Goal: Task Accomplishment & Management: Use online tool/utility

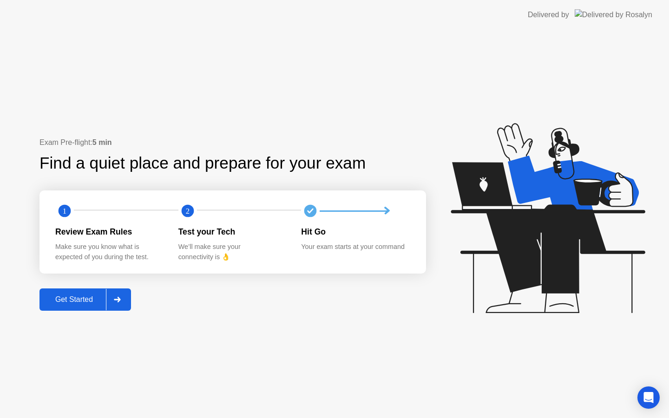
click at [89, 298] on div "Get Started" at bounding box center [74, 300] width 64 height 8
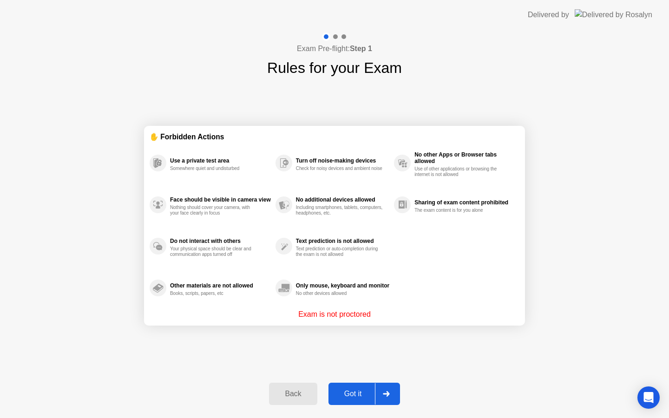
click at [359, 393] on div "Got it" at bounding box center [353, 394] width 44 height 8
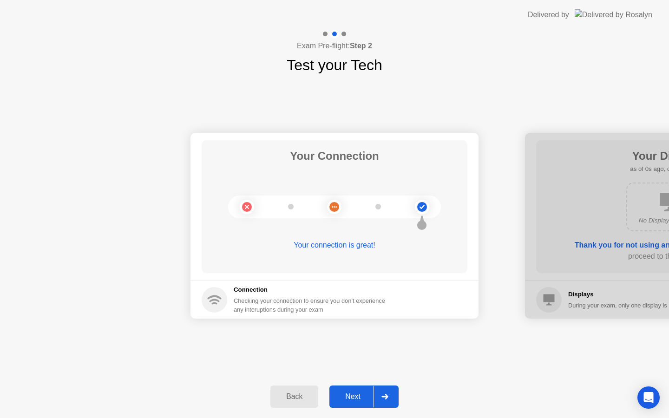
click at [356, 397] on div "Next" at bounding box center [352, 397] width 41 height 8
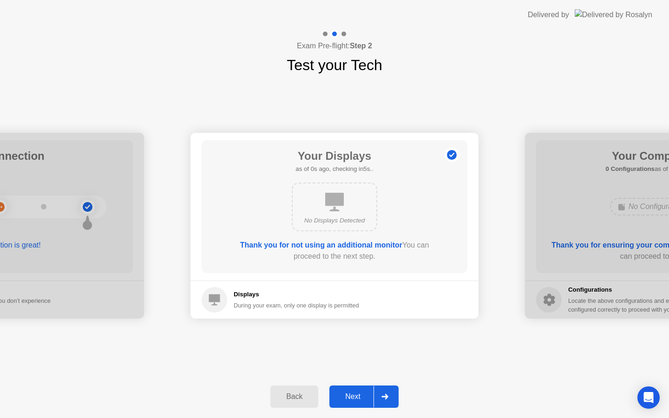
click at [356, 397] on div "Next" at bounding box center [352, 397] width 41 height 8
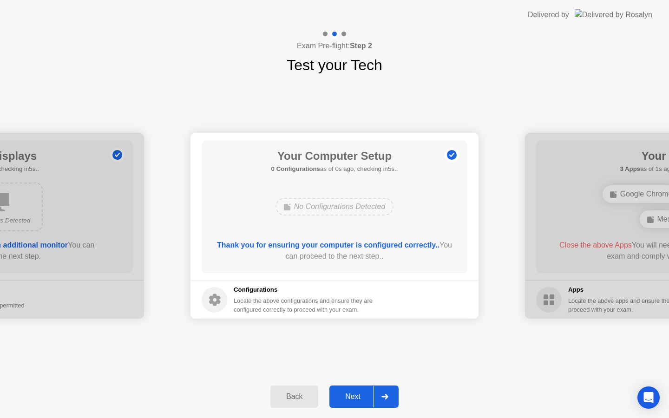
click at [356, 397] on div "Next" at bounding box center [352, 397] width 41 height 8
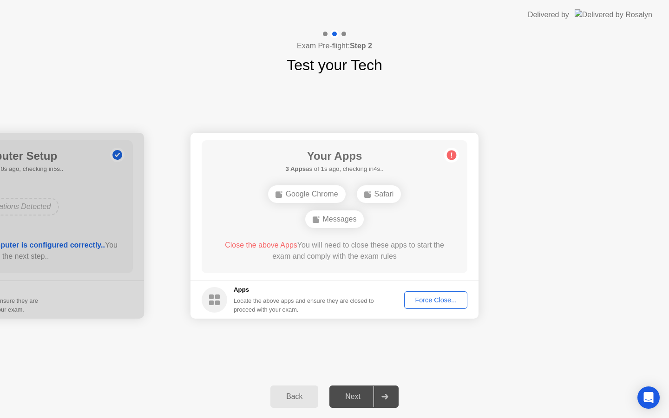
click at [454, 299] on div "Force Close..." at bounding box center [436, 300] width 57 height 7
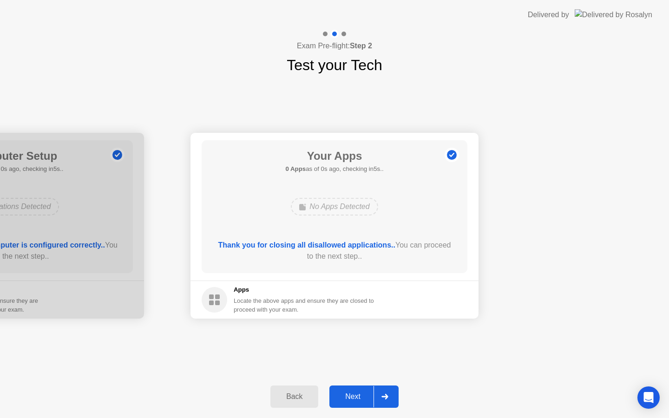
click at [360, 397] on div "Next" at bounding box center [352, 397] width 41 height 8
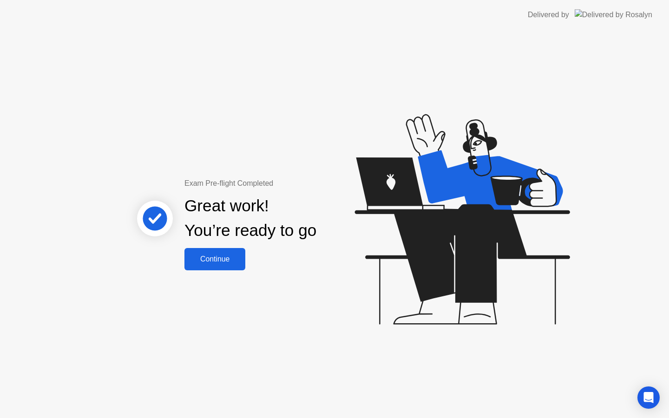
click at [204, 264] on div "Continue" at bounding box center [214, 259] width 55 height 8
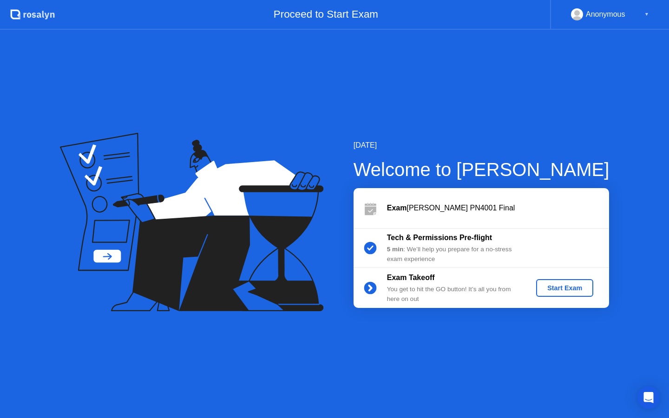
click at [556, 291] on div "Start Exam" at bounding box center [565, 287] width 50 height 7
